Goal: Understand process/instructions: Learn how to perform a task or action

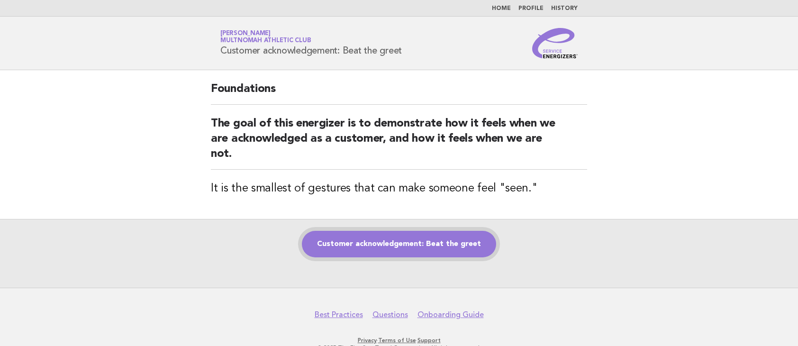
click at [450, 244] on link "Customer acknowledgement: Beat the greet" at bounding box center [399, 244] width 194 height 27
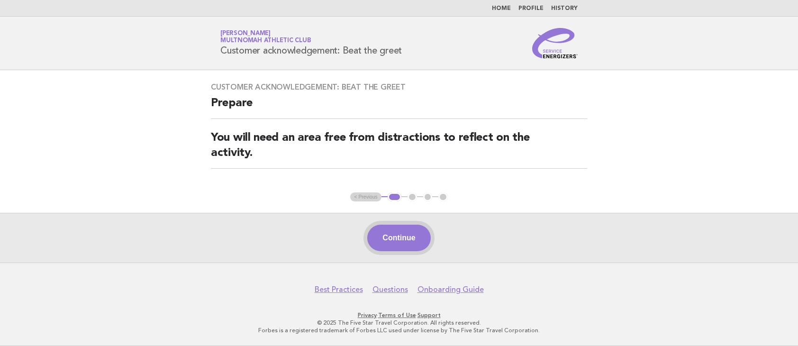
click at [404, 242] on button "Continue" at bounding box center [398, 238] width 63 height 27
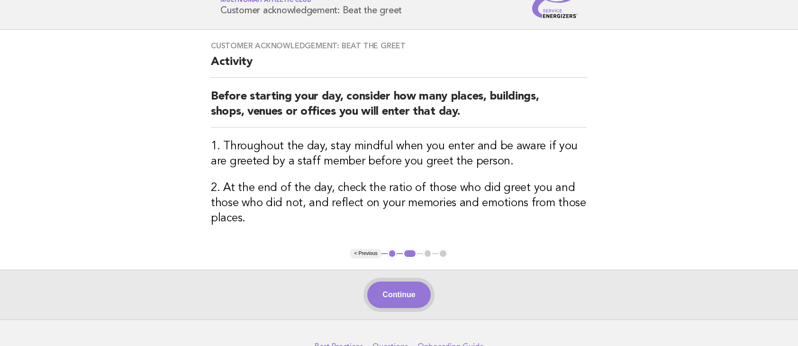
scroll to position [38, 0]
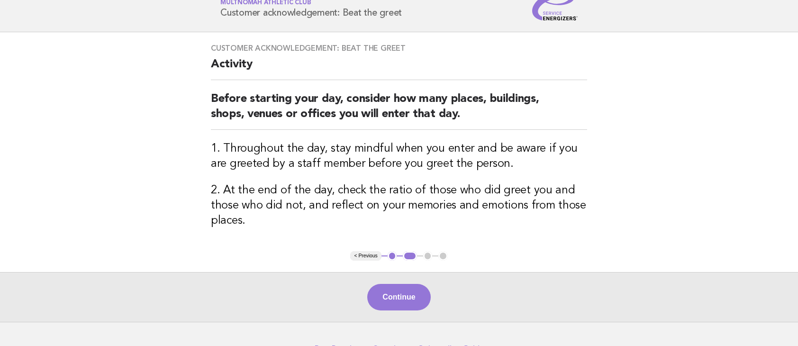
click at [412, 288] on button "Continue" at bounding box center [398, 297] width 63 height 27
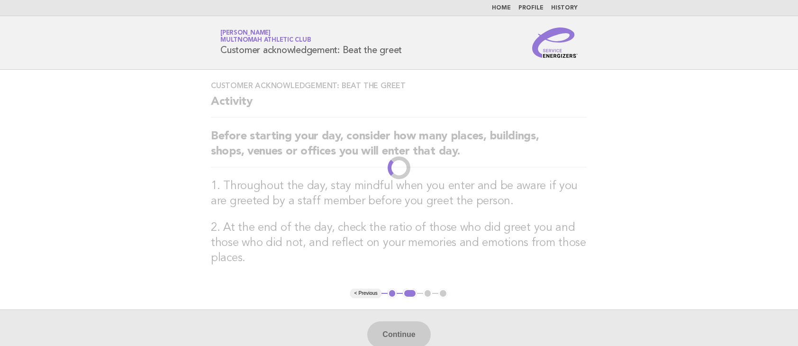
scroll to position [0, 0]
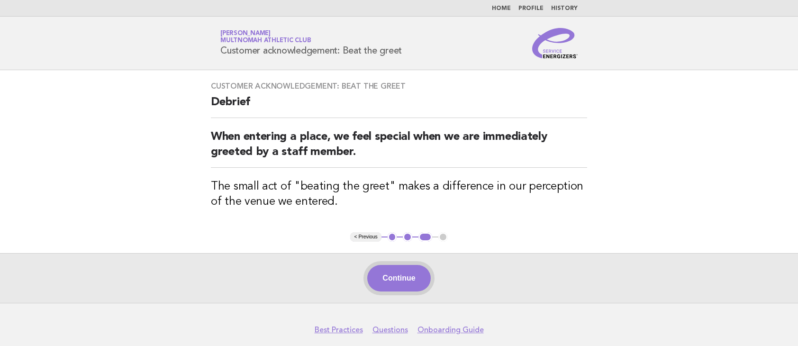
click at [400, 280] on button "Continue" at bounding box center [398, 278] width 63 height 27
